Goal: Navigation & Orientation: Find specific page/section

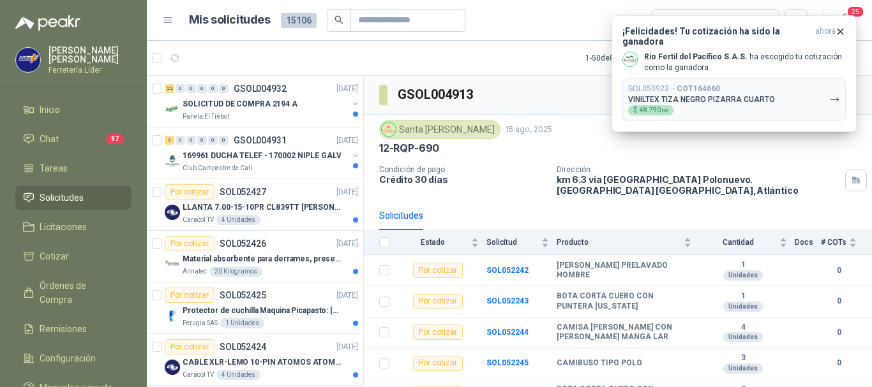
scroll to position [253, 0]
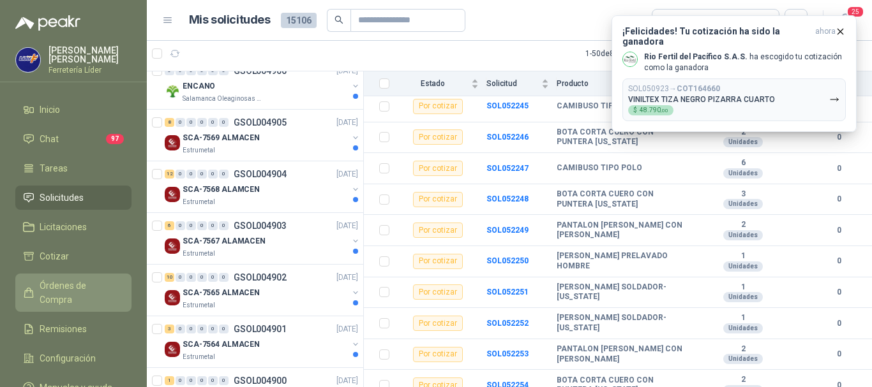
click at [71, 280] on span "Órdenes de Compra" at bounding box center [80, 293] width 80 height 28
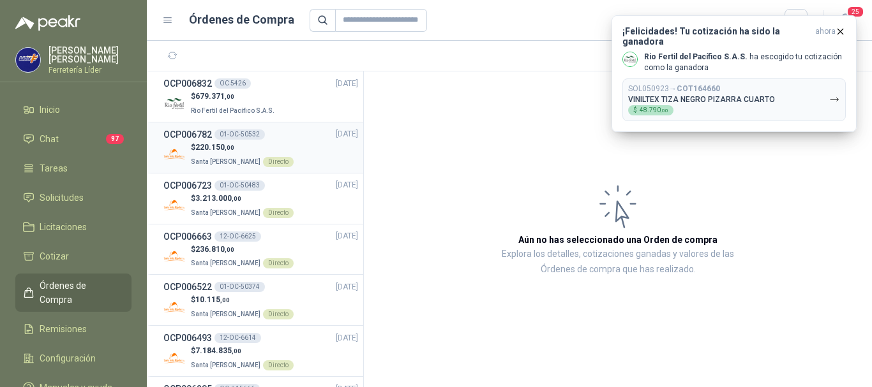
click at [290, 144] on div "$ 220.150 ,00 Santa [PERSON_NAME] Directo" at bounding box center [260, 155] width 195 height 26
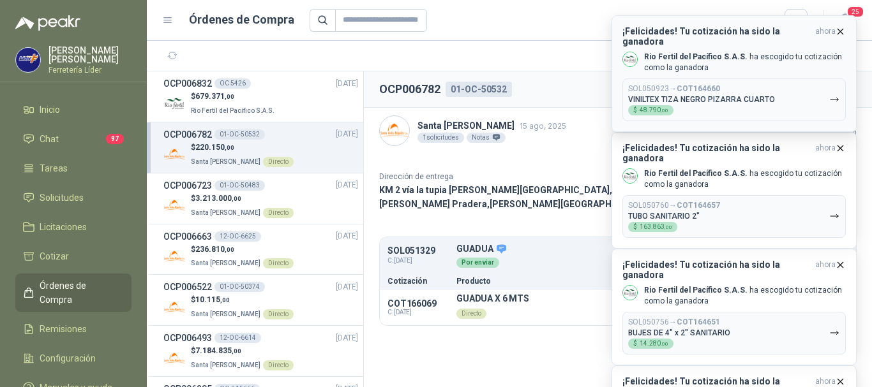
click at [841, 33] on icon "button" at bounding box center [840, 31] width 11 height 11
click at [842, 31] on icon "button" at bounding box center [840, 31] width 11 height 11
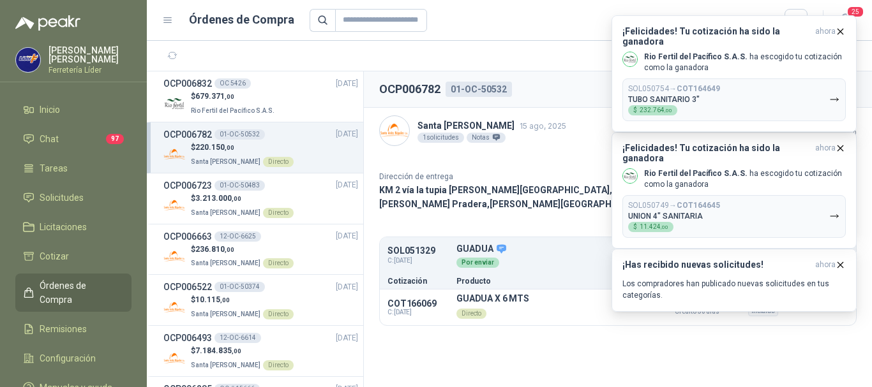
click at [842, 31] on icon "button" at bounding box center [840, 31] width 11 height 11
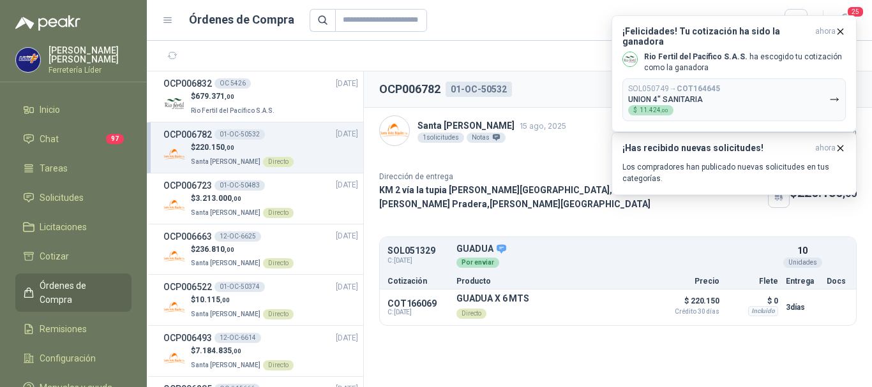
click at [842, 31] on icon "button" at bounding box center [840, 31] width 11 height 11
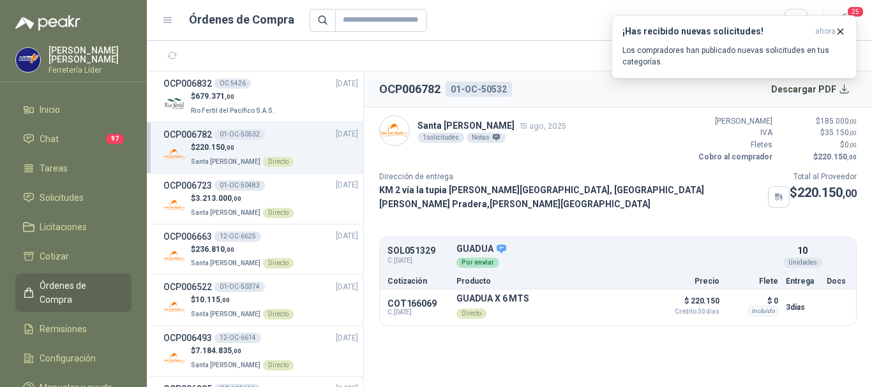
click at [842, 31] on icon "button" at bounding box center [840, 31] width 11 height 11
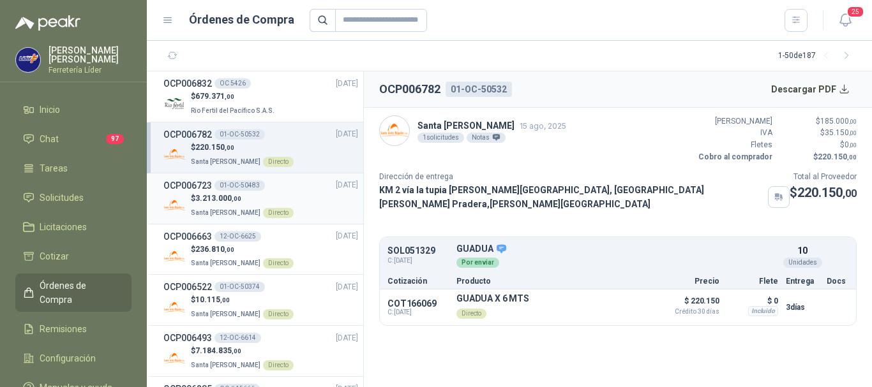
click at [231, 202] on span "3.213.000 ,00" at bounding box center [218, 198] width 46 height 9
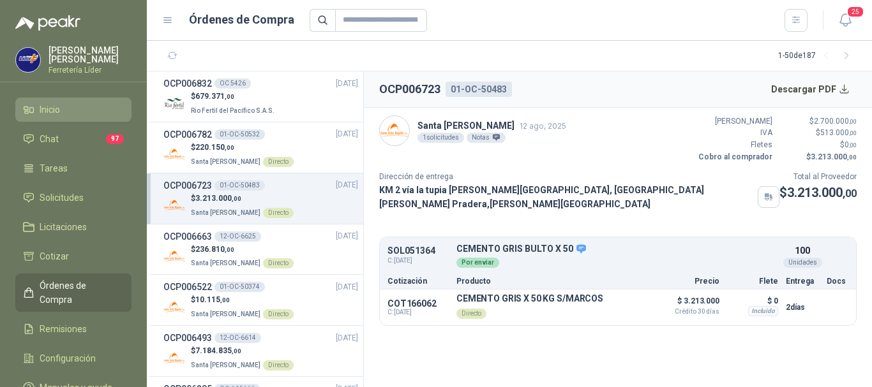
click at [57, 110] on span "Inicio" at bounding box center [50, 110] width 20 height 14
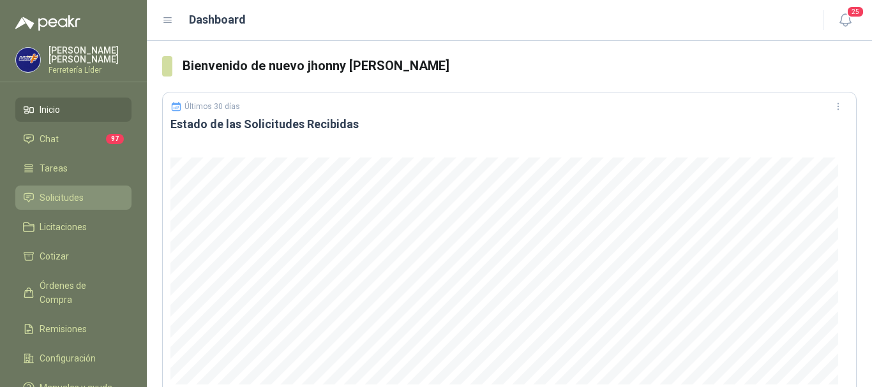
click at [57, 202] on span "Solicitudes" at bounding box center [62, 198] width 44 height 14
